Goal: Information Seeking & Learning: Find specific page/section

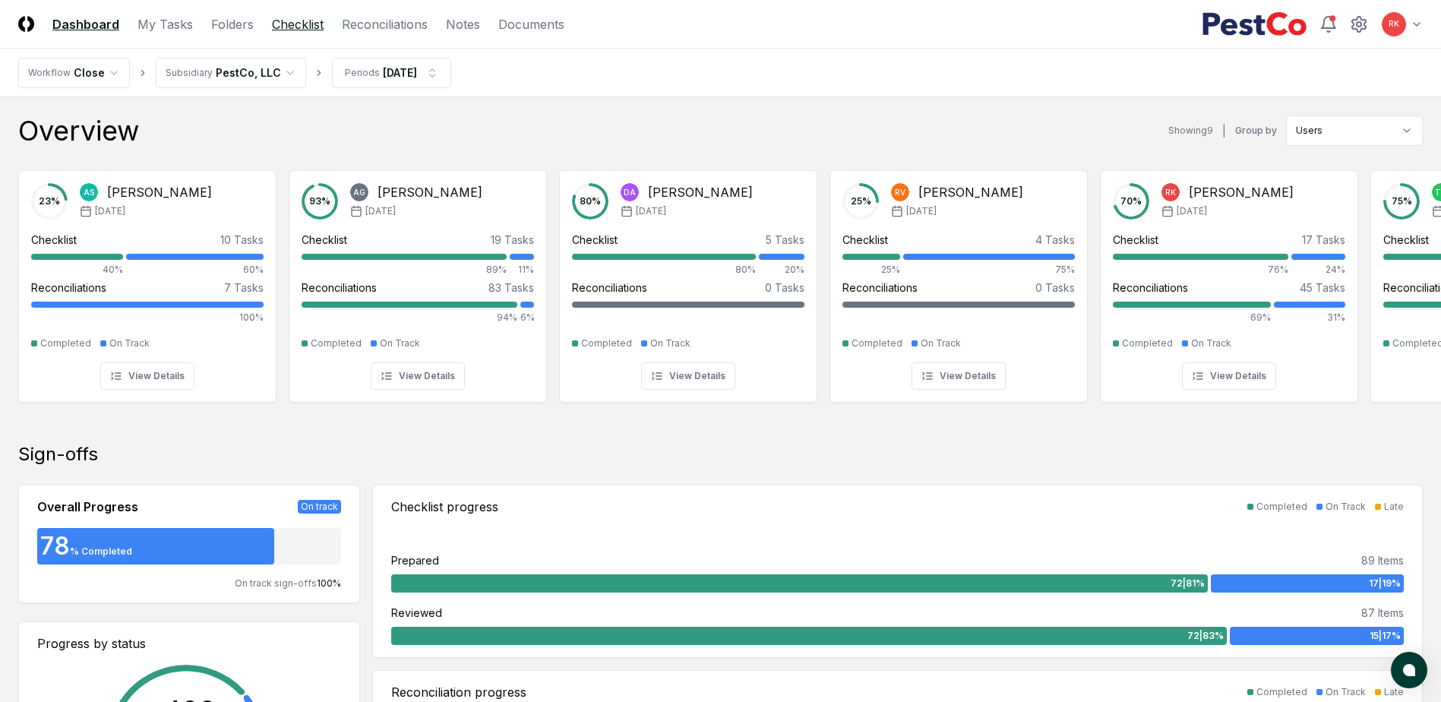
click at [311, 15] on link "Checklist" at bounding box center [298, 24] width 52 height 18
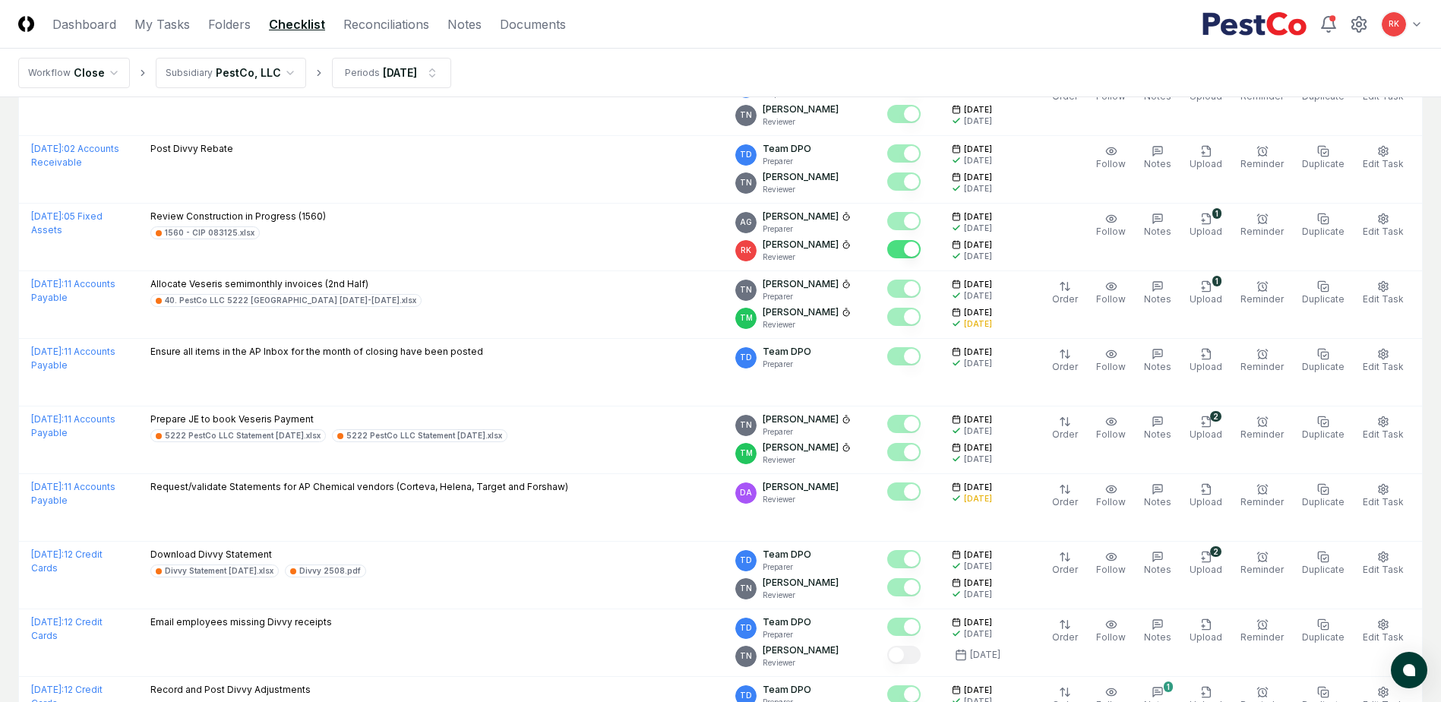
scroll to position [3093, 0]
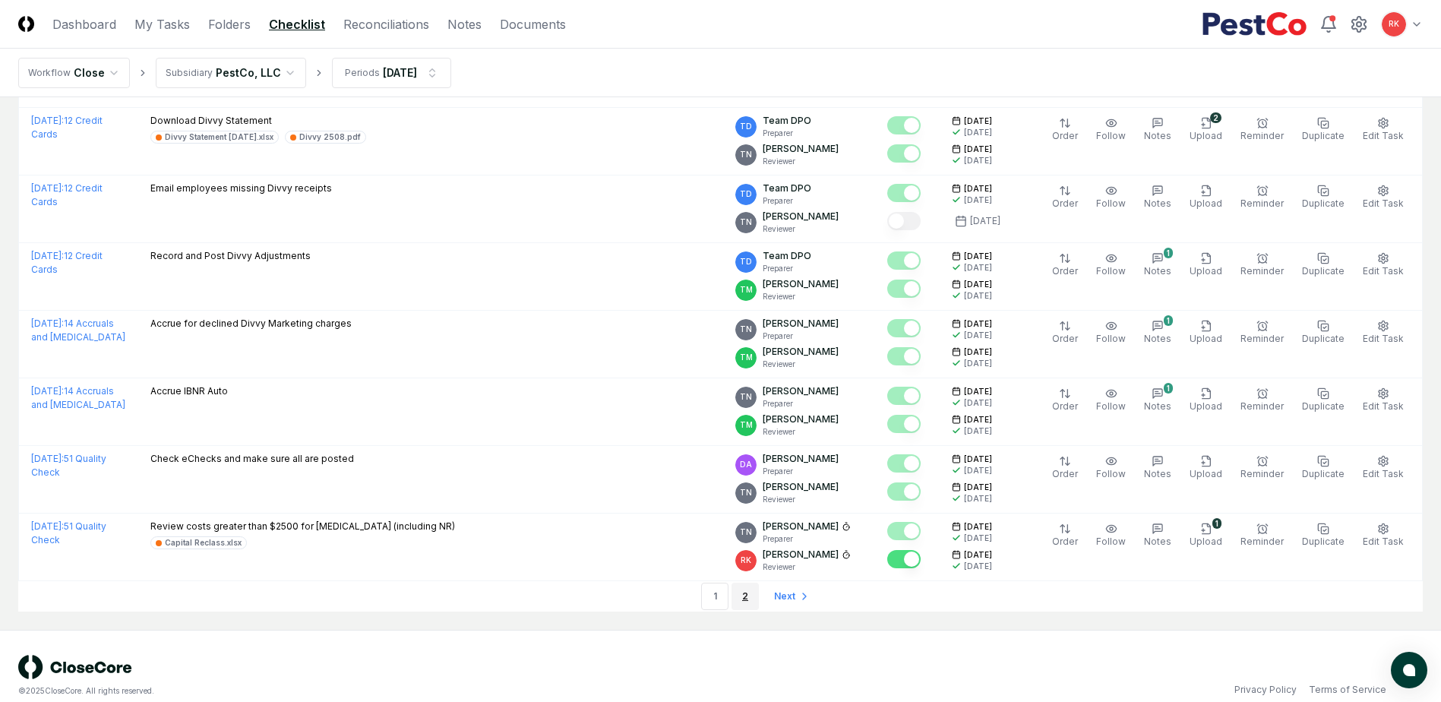
click at [736, 583] on link "2" at bounding box center [745, 596] width 27 height 27
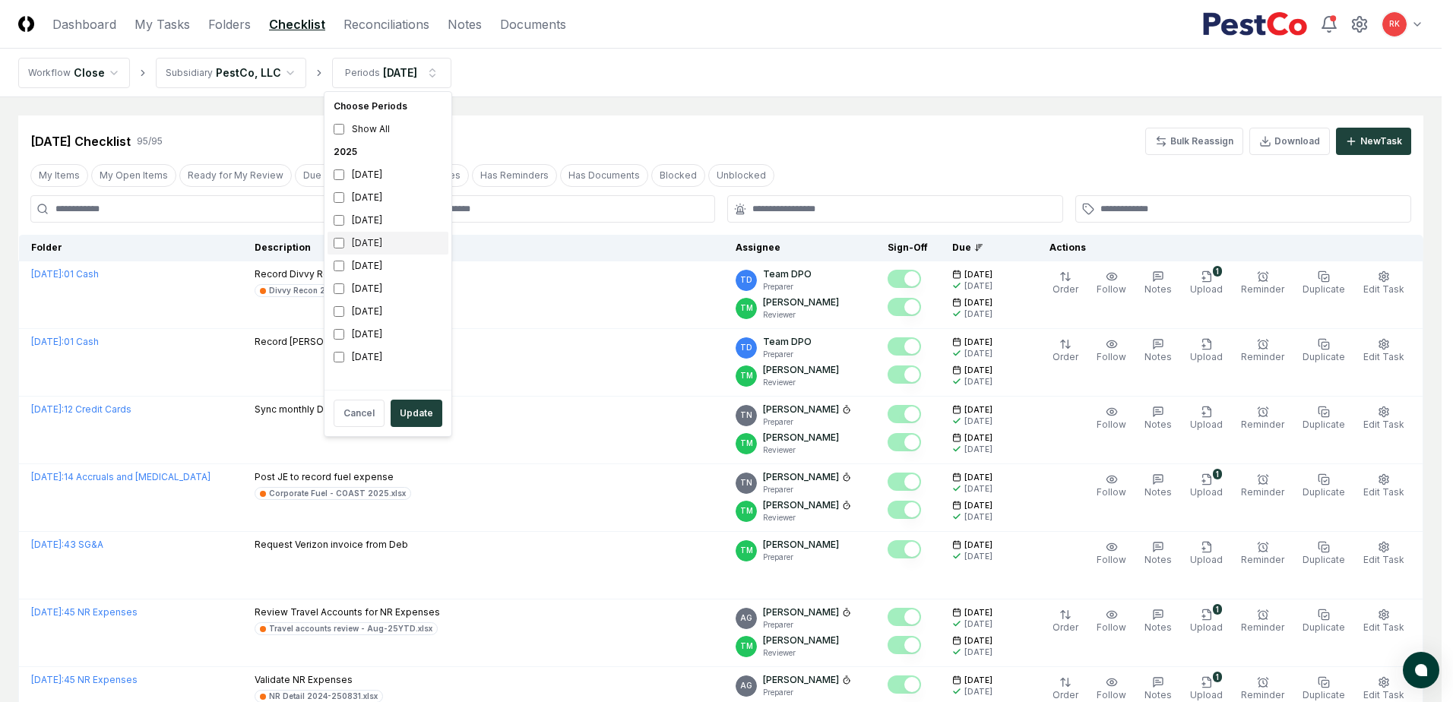
click at [346, 242] on div "[DATE]" at bounding box center [387, 243] width 121 height 23
click at [332, 240] on div "[DATE]" at bounding box center [387, 243] width 121 height 23
click at [422, 400] on button "Update" at bounding box center [416, 413] width 52 height 27
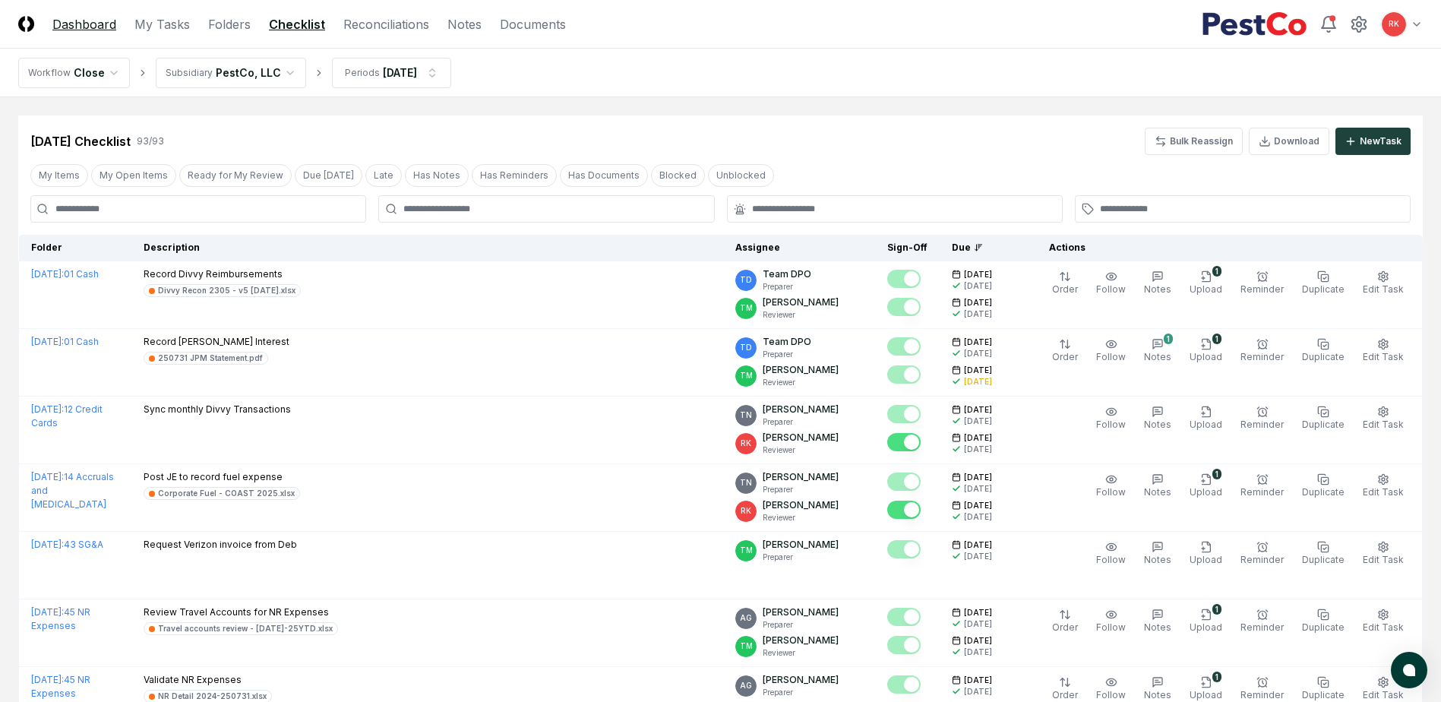
click at [100, 19] on link "Dashboard" at bounding box center [84, 24] width 64 height 18
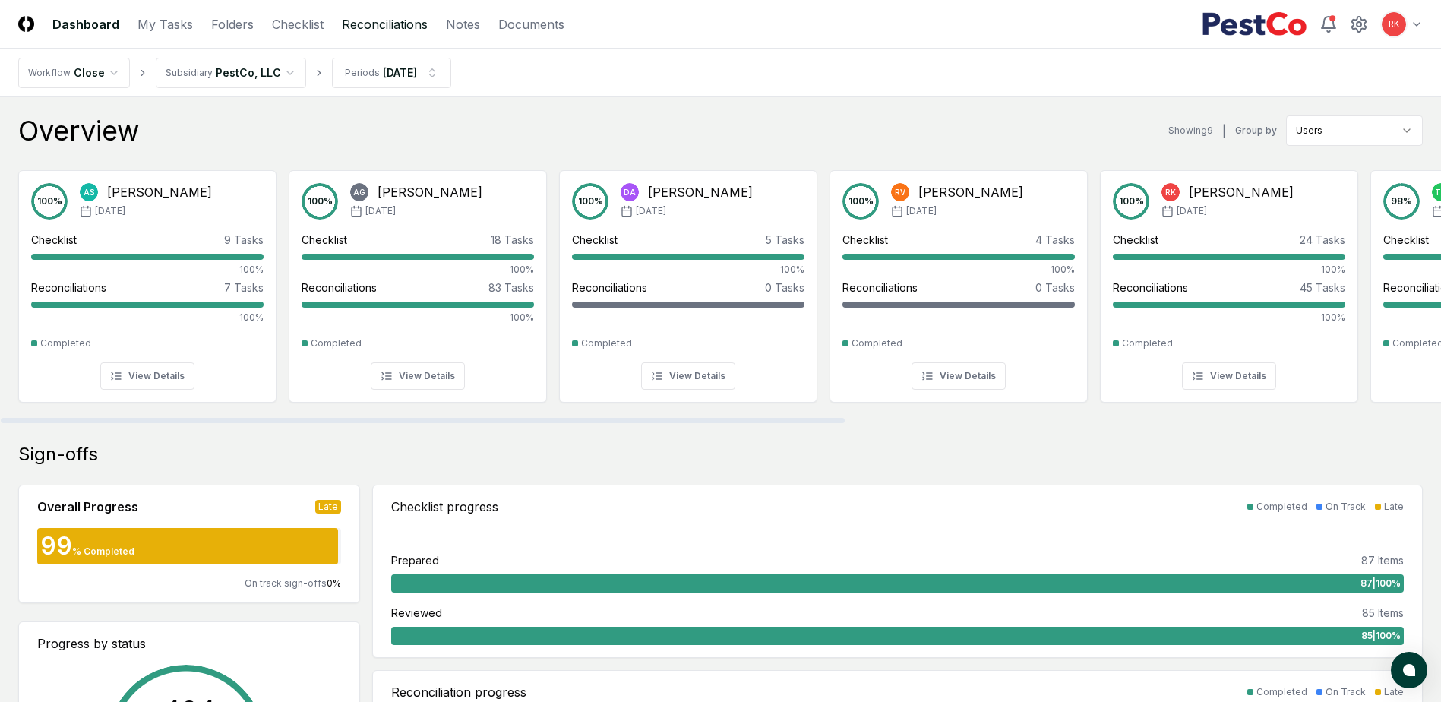
click at [368, 27] on link "Reconciliations" at bounding box center [385, 24] width 86 height 18
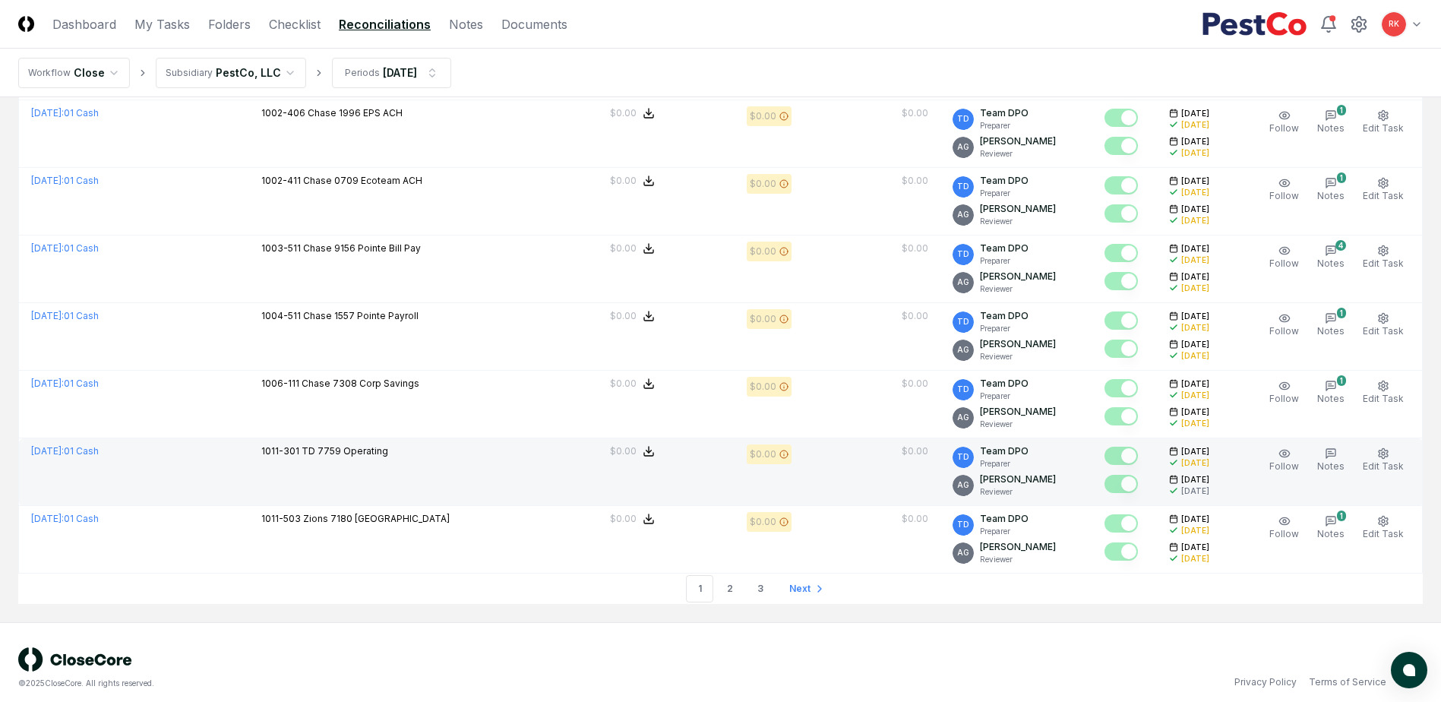
scroll to position [3083, 0]
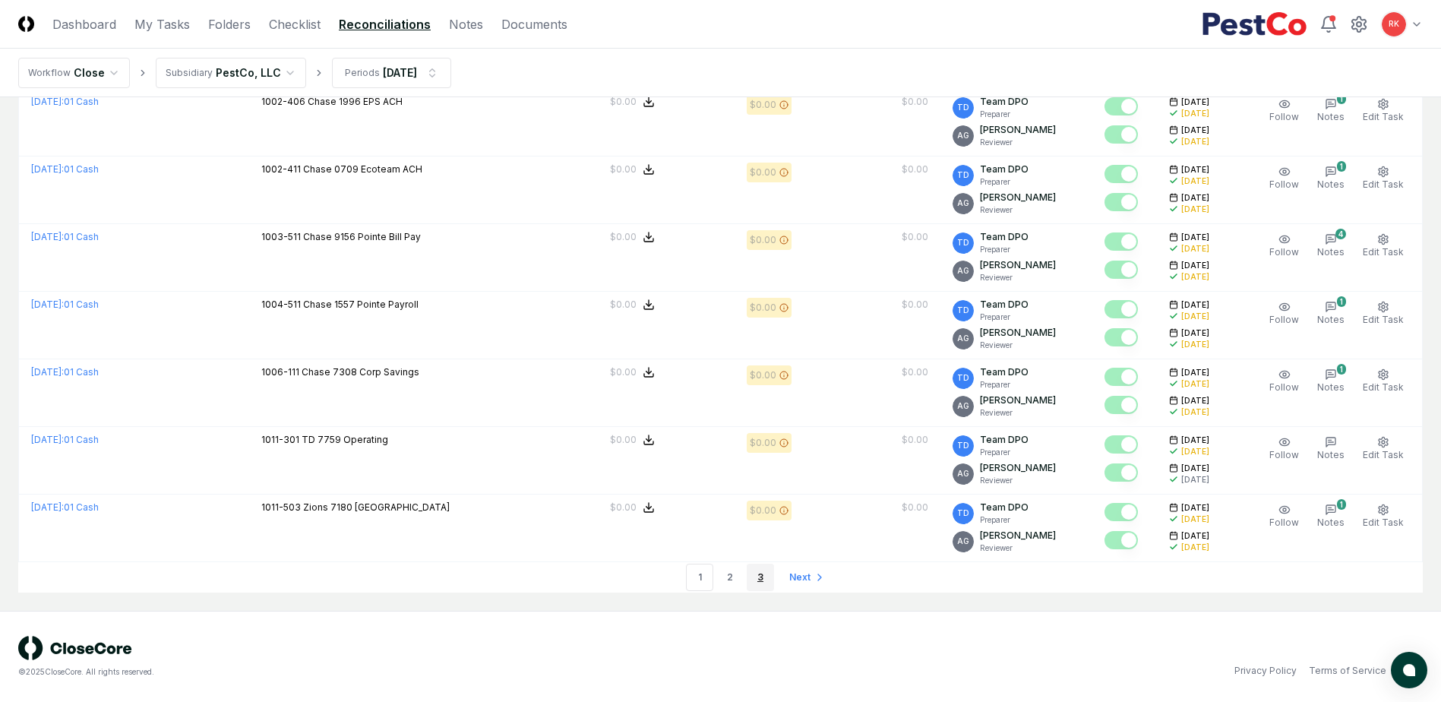
click at [748, 582] on link "3" at bounding box center [760, 577] width 27 height 27
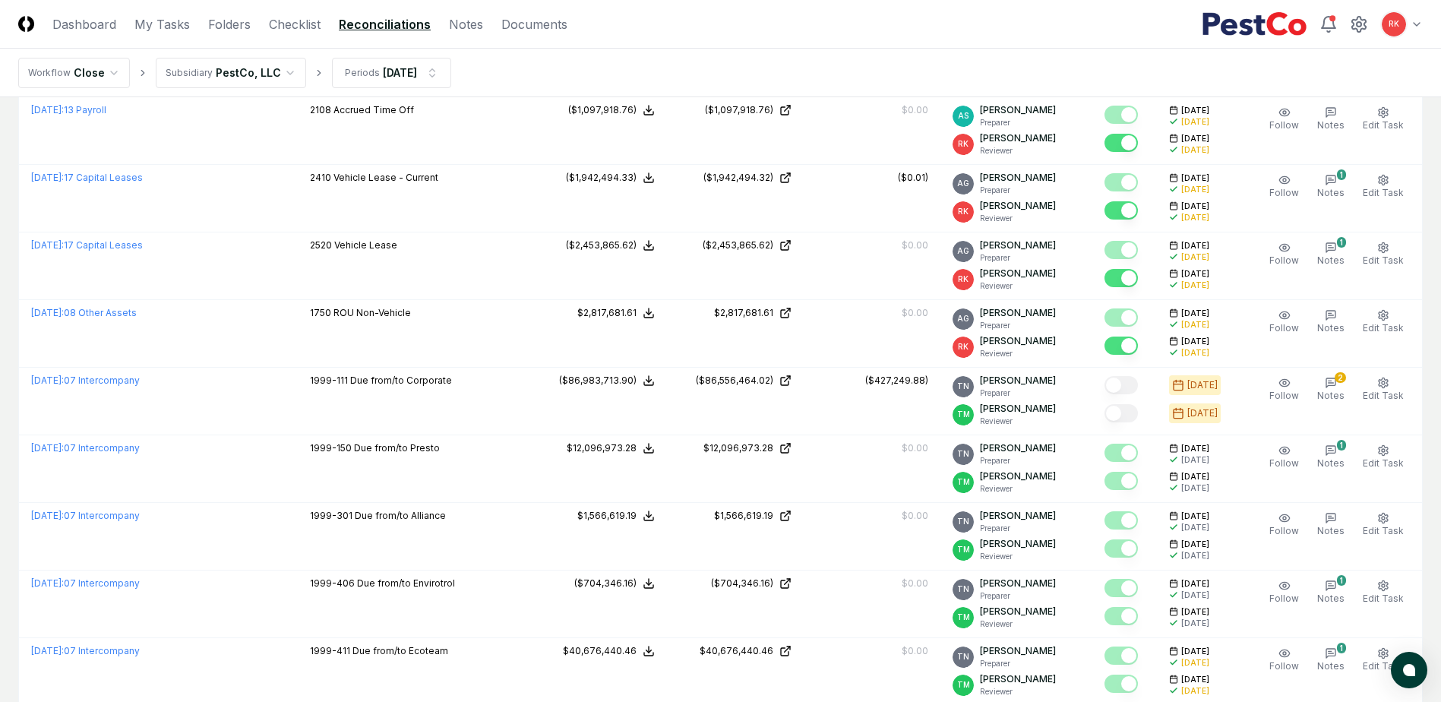
scroll to position [549, 0]
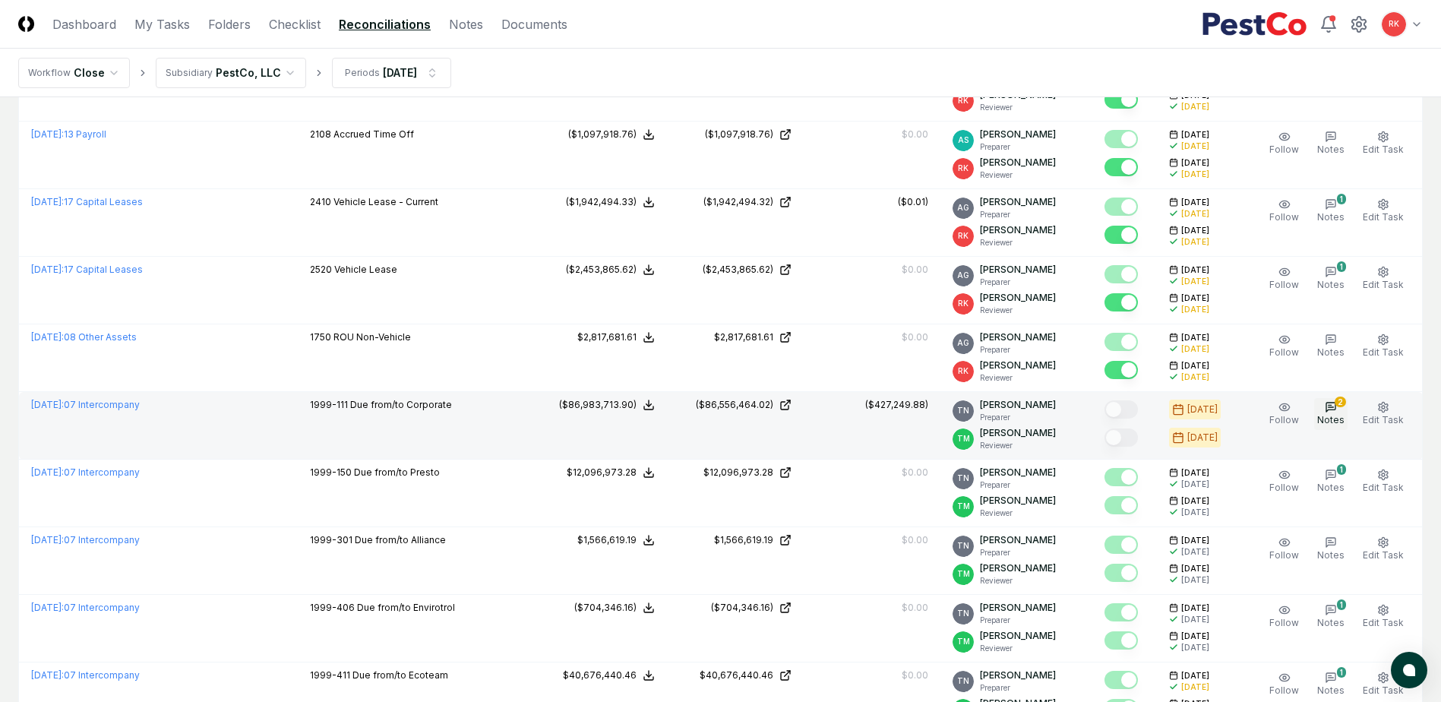
click at [1336, 403] on icon "button" at bounding box center [1330, 407] width 9 height 9
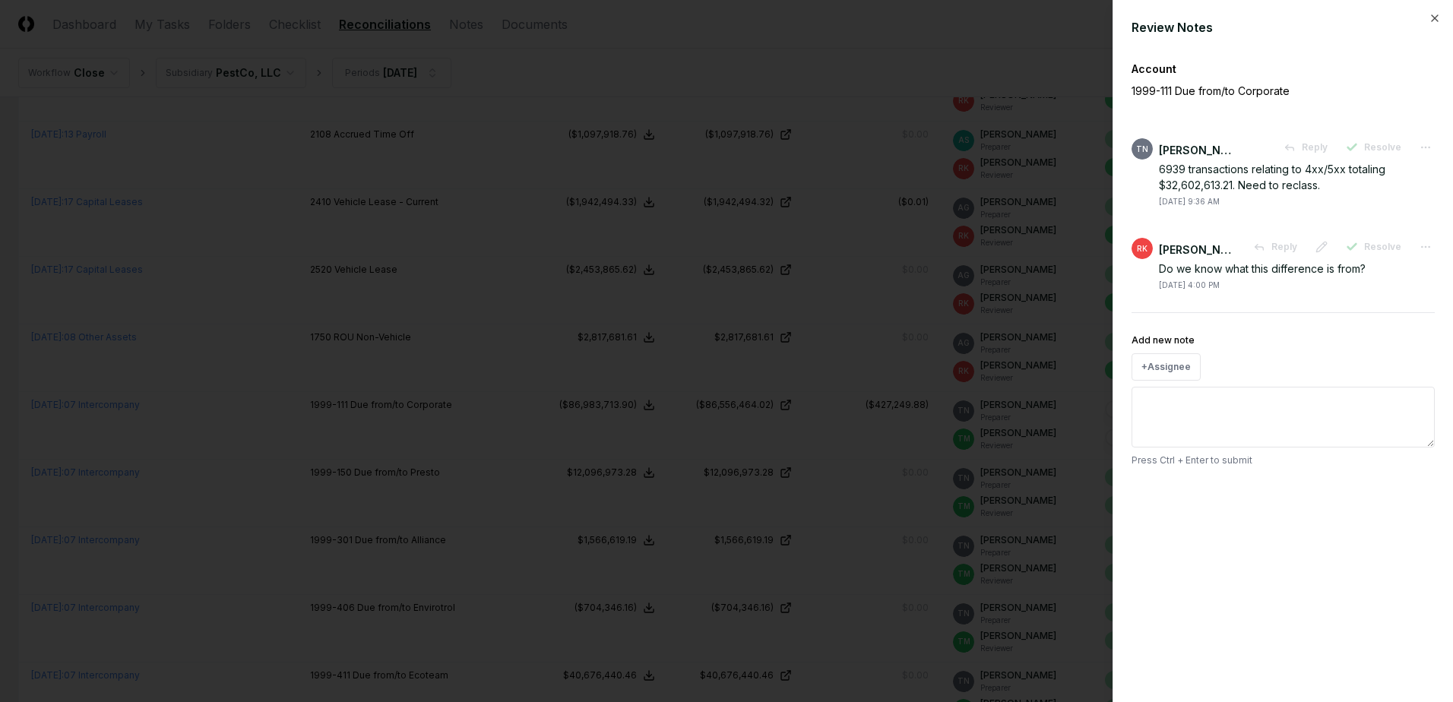
click at [832, 349] on div at bounding box center [726, 351] width 1453 height 702
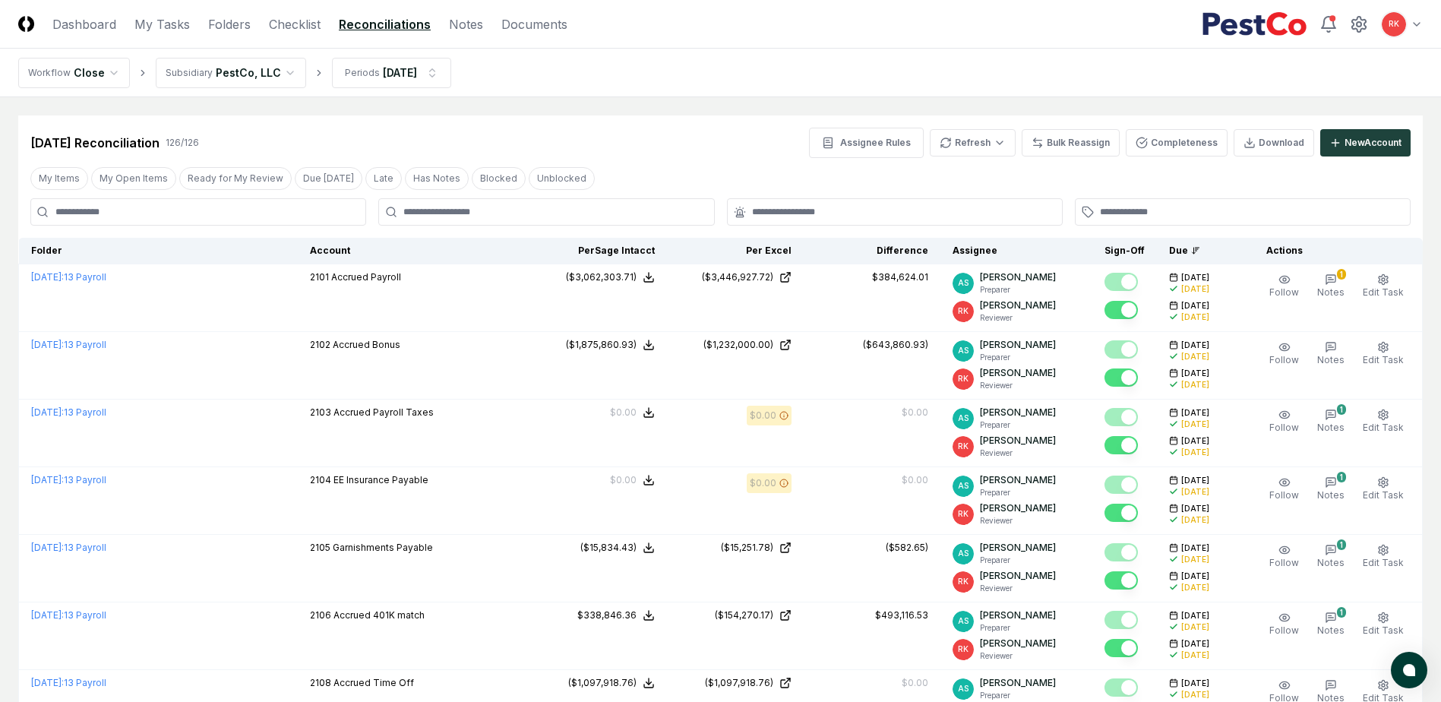
click at [217, 210] on input at bounding box center [198, 211] width 336 height 27
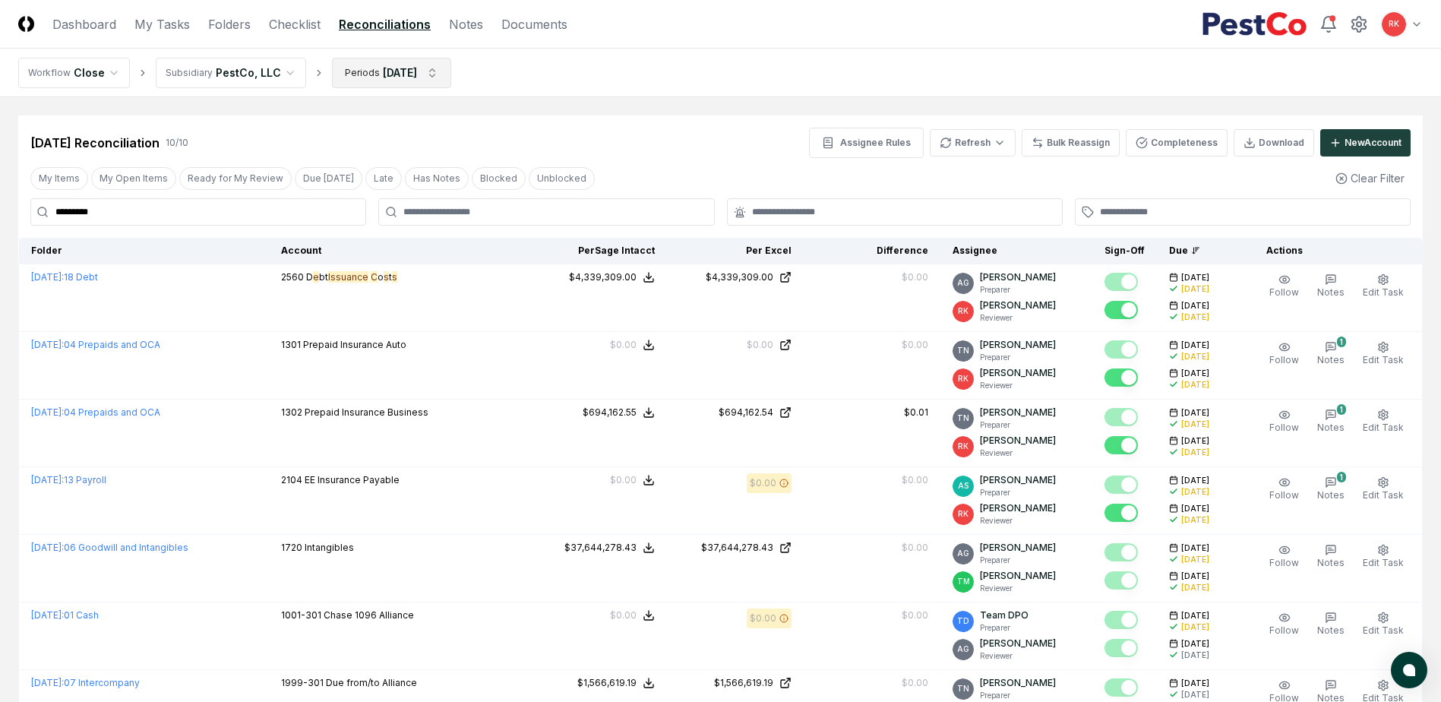
type input "*********"
click at [387, 68] on html "CloseCore Dashboard My Tasks Folders Checklist Reconciliations Notes Documents …" at bounding box center [720, 525] width 1441 height 1050
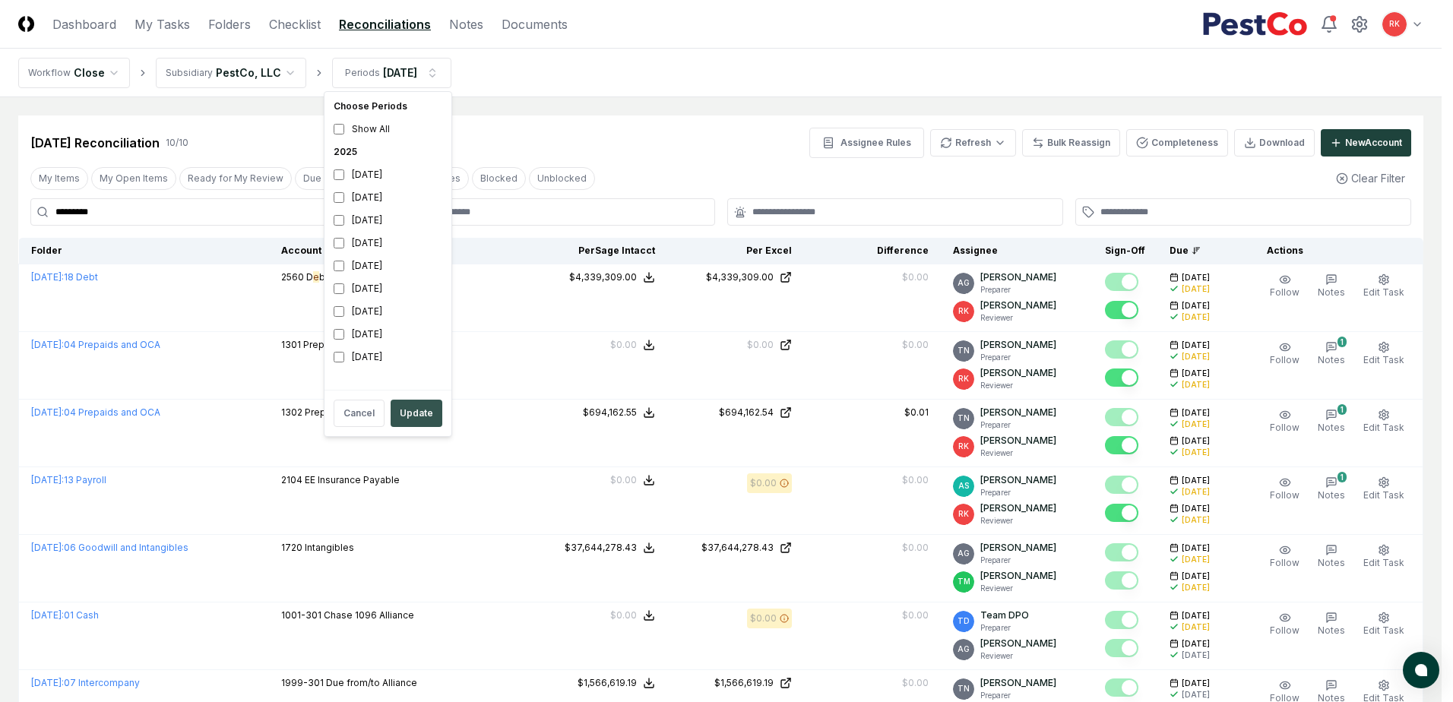
click at [417, 410] on button "Update" at bounding box center [416, 413] width 52 height 27
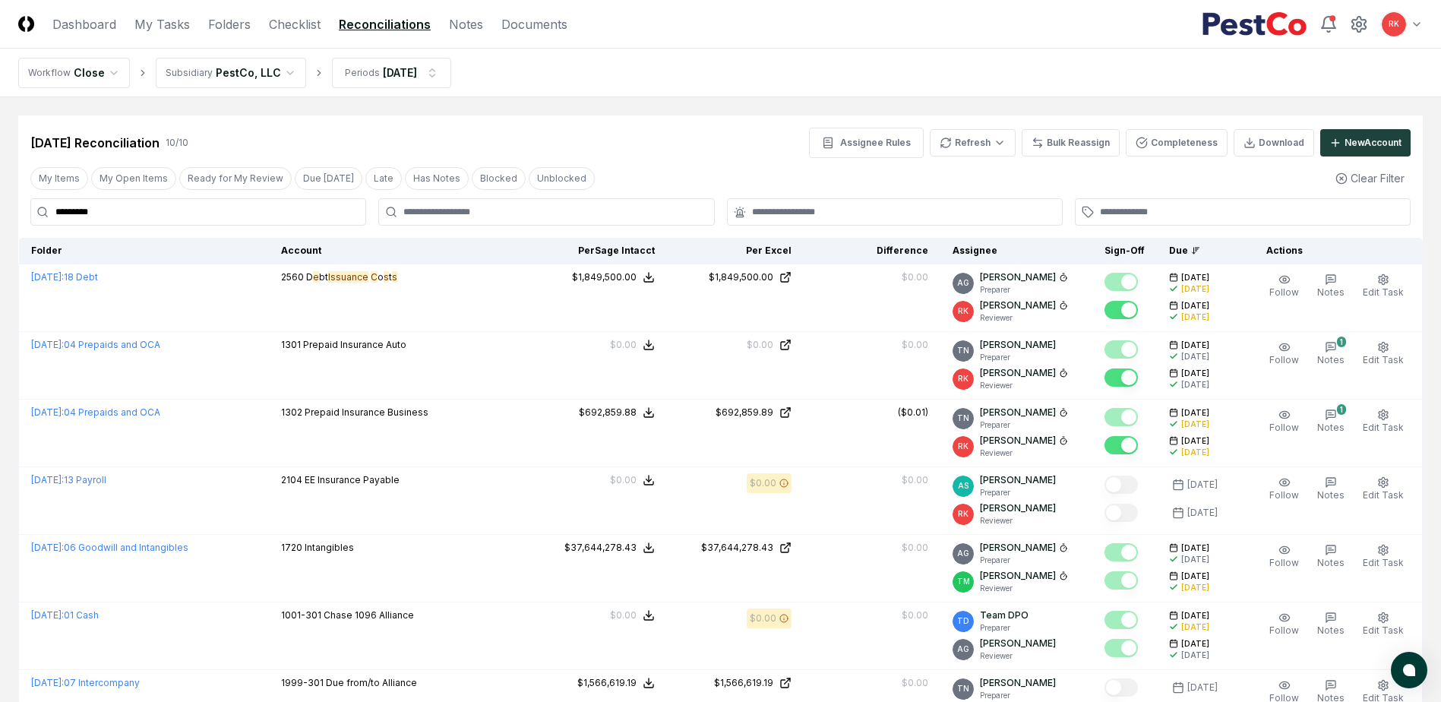
drag, startPoint x: 116, startPoint y: 213, endPoint x: -324, endPoint y: 208, distance: 440.7
click at [0, 208] on html "CloseCore Dashboard My Tasks Folders Checklist Reconciliations Notes Documents …" at bounding box center [720, 525] width 1441 height 1050
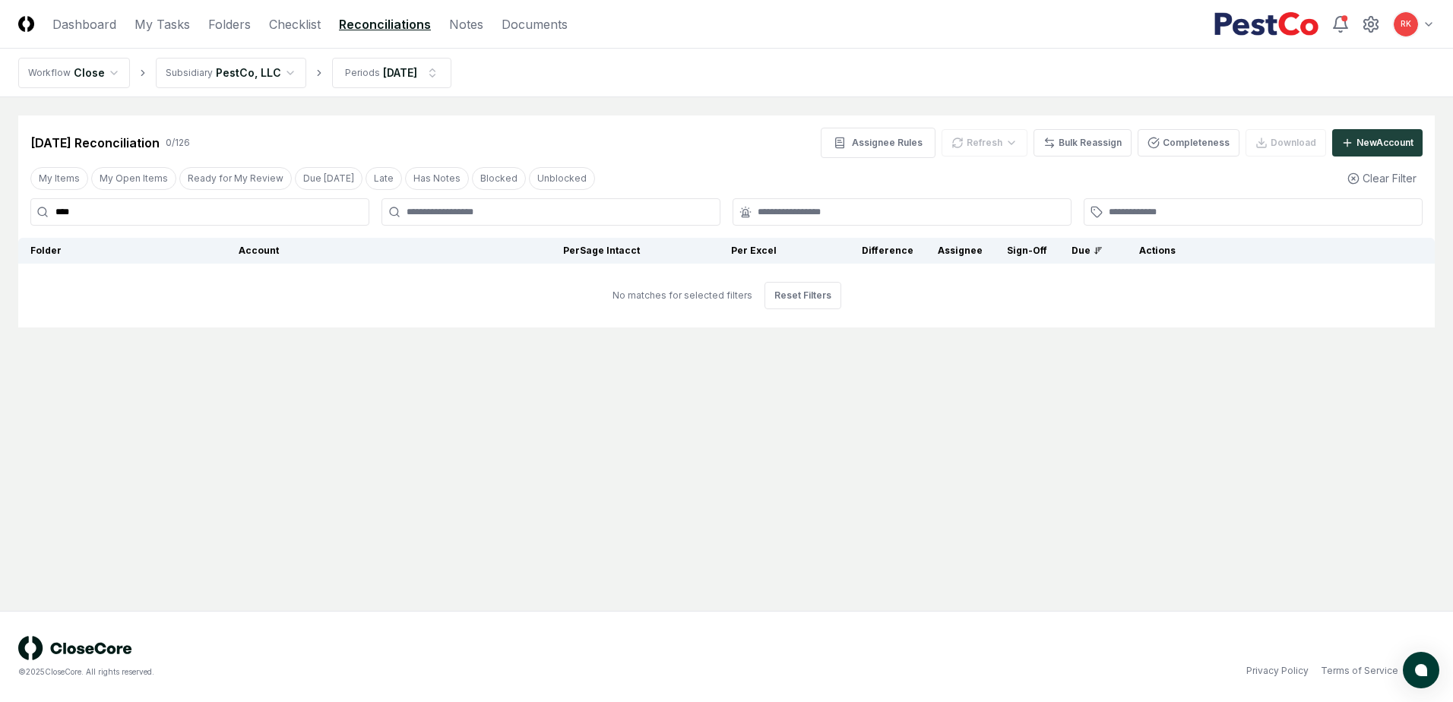
type input "****"
click at [305, 24] on link "Checklist" at bounding box center [295, 24] width 52 height 18
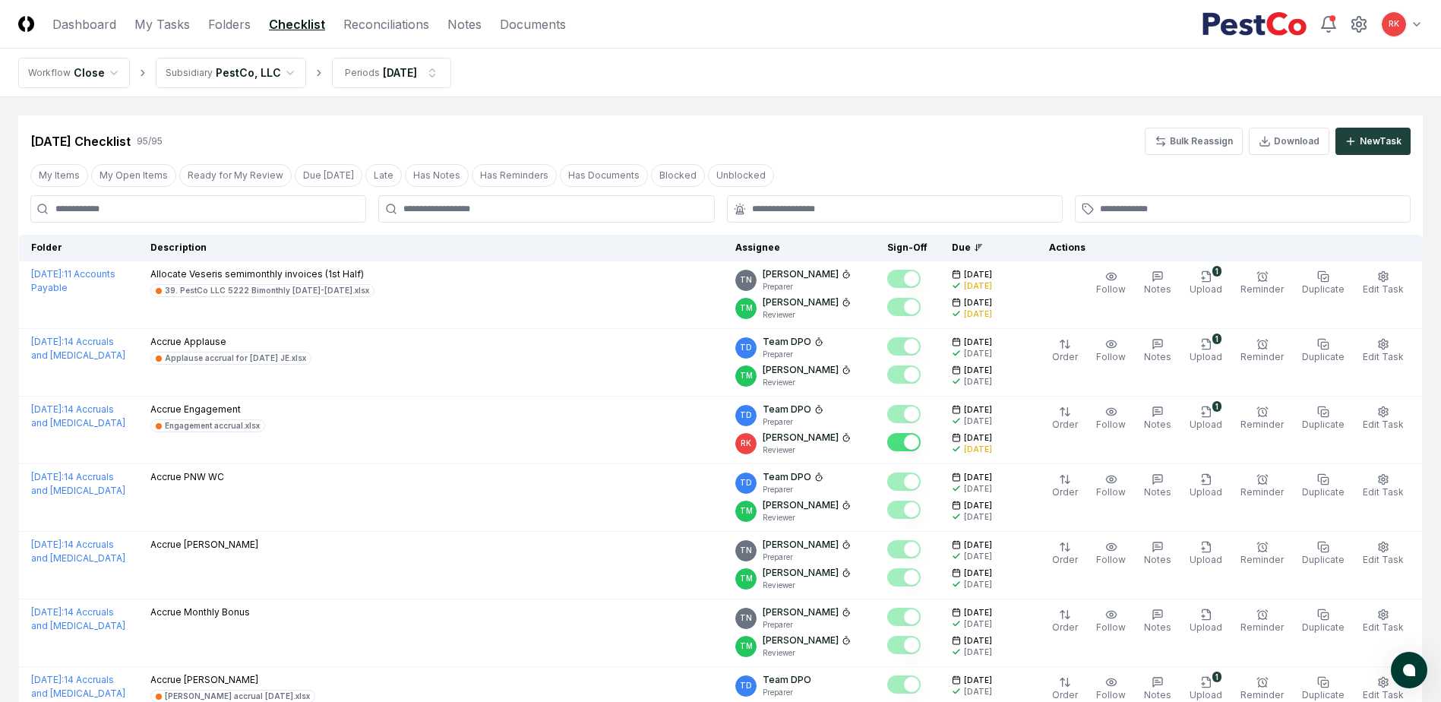
click at [119, 200] on input at bounding box center [198, 208] width 336 height 27
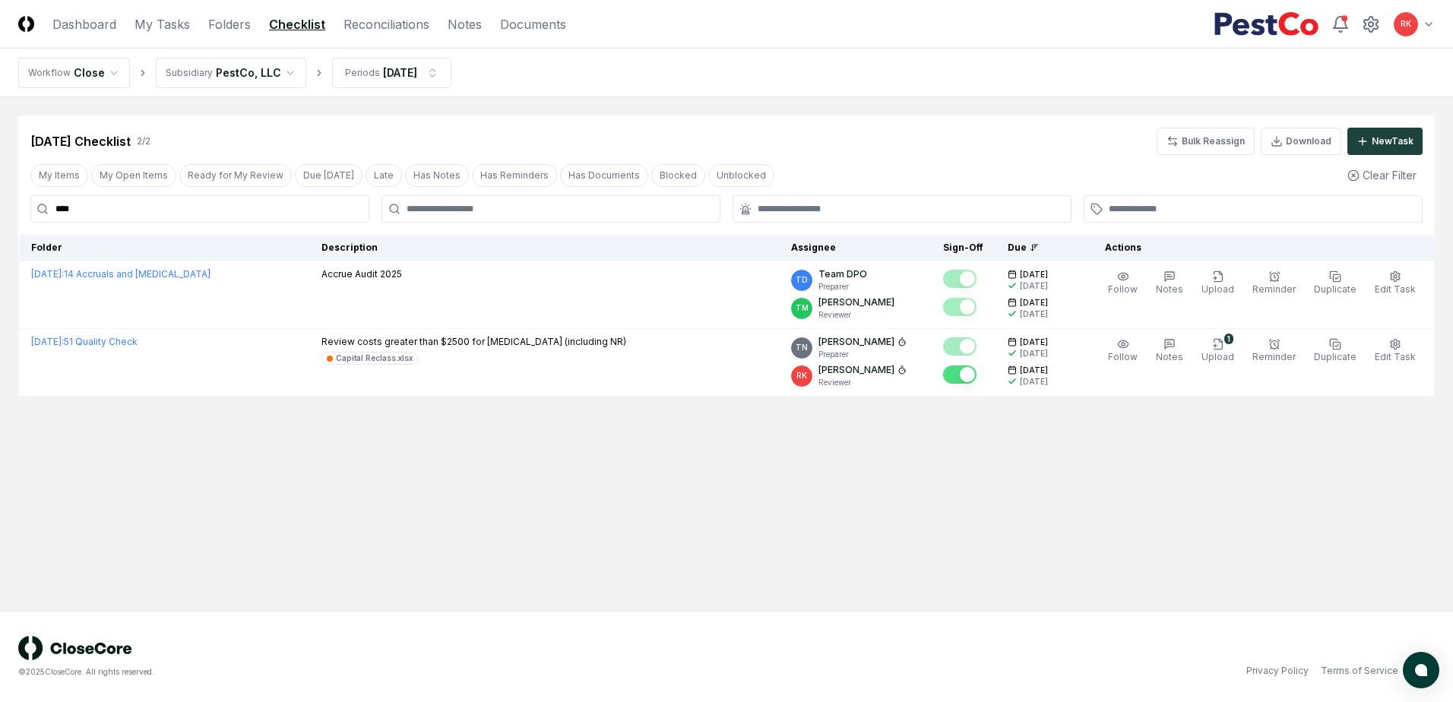
type input "****"
